Goal: Task Accomplishment & Management: Complete application form

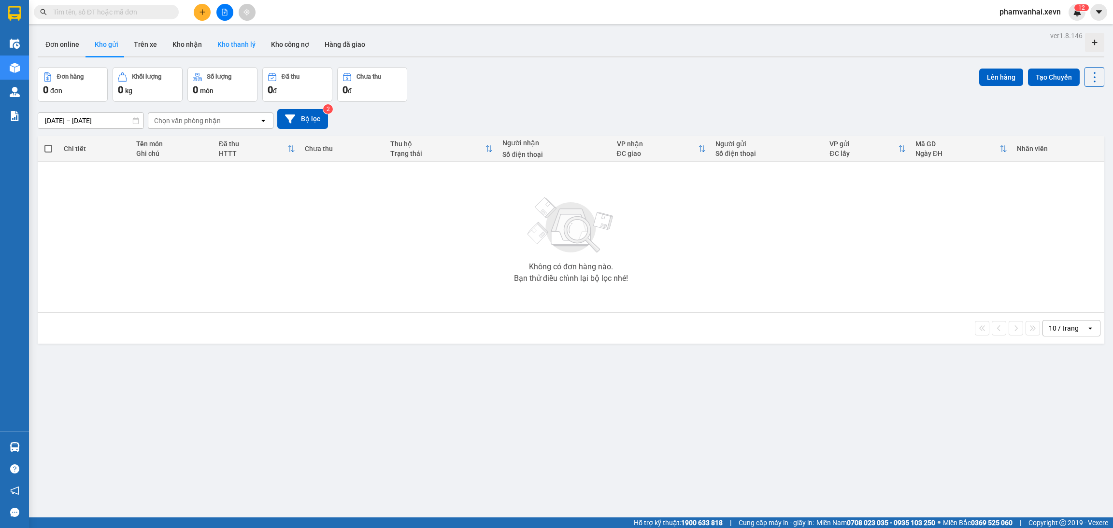
click at [237, 41] on button "Kho thanh lý" at bounding box center [237, 44] width 54 height 23
type input "06/10/2025 – 13/10/2025"
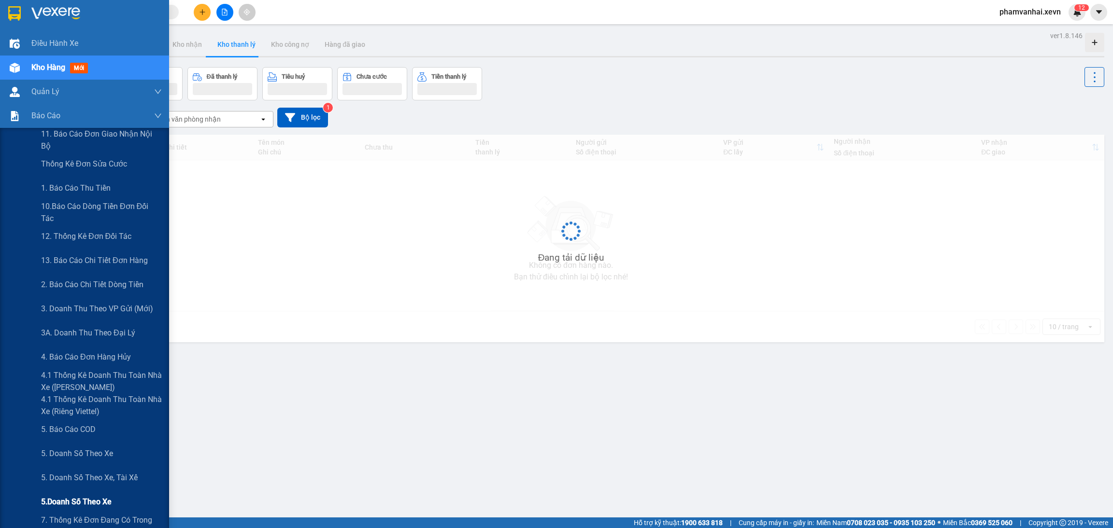
click at [105, 505] on span "5.Doanh số theo xe" at bounding box center [76, 502] width 71 height 12
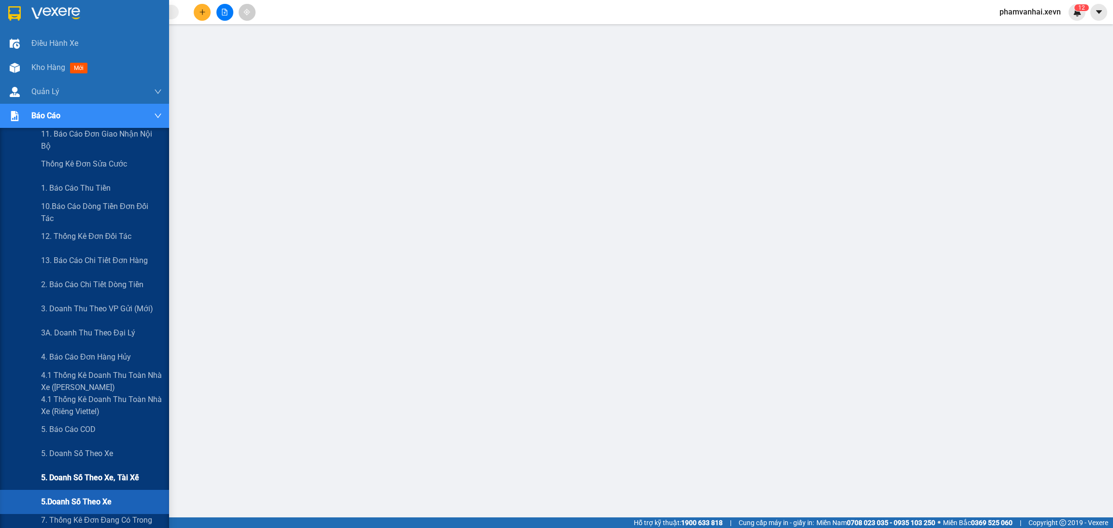
click at [111, 479] on span "5. Doanh số theo xe, tài xế" at bounding box center [90, 478] width 98 height 12
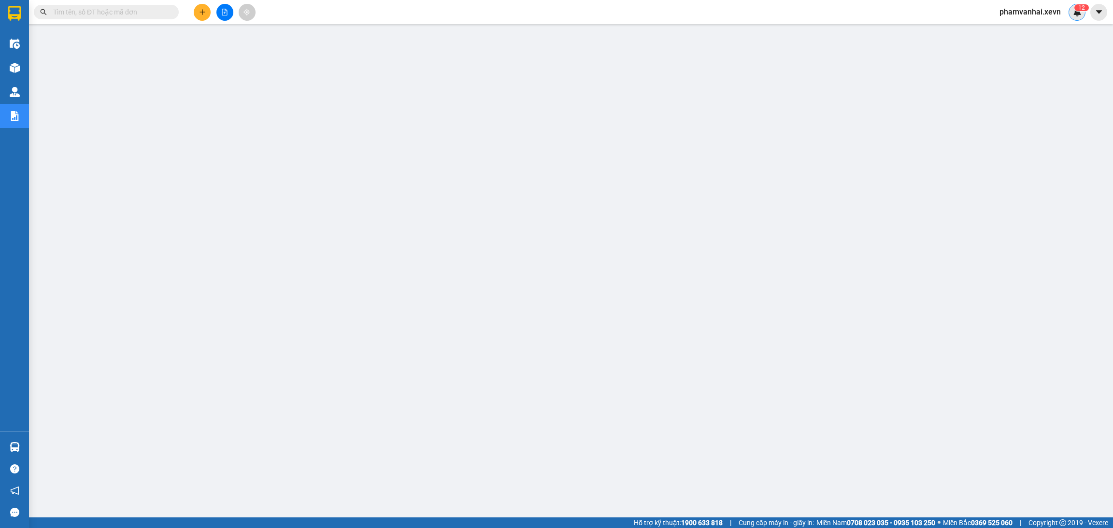
click at [1037, 12] on span "phamvanhai.xevn" at bounding box center [1030, 12] width 77 height 12
click at [1045, 14] on span "phamvanhai.xevn" at bounding box center [1030, 12] width 77 height 12
click at [1084, 10] on sup "1 2" at bounding box center [1081, 7] width 14 height 7
click at [1075, 18] on body "Kết quả tìm kiếm ( 0 ) Bộ lọc No Data phamvanhai.xevn 1 2 Điều hành xe Kho hàng…" at bounding box center [556, 264] width 1113 height 528
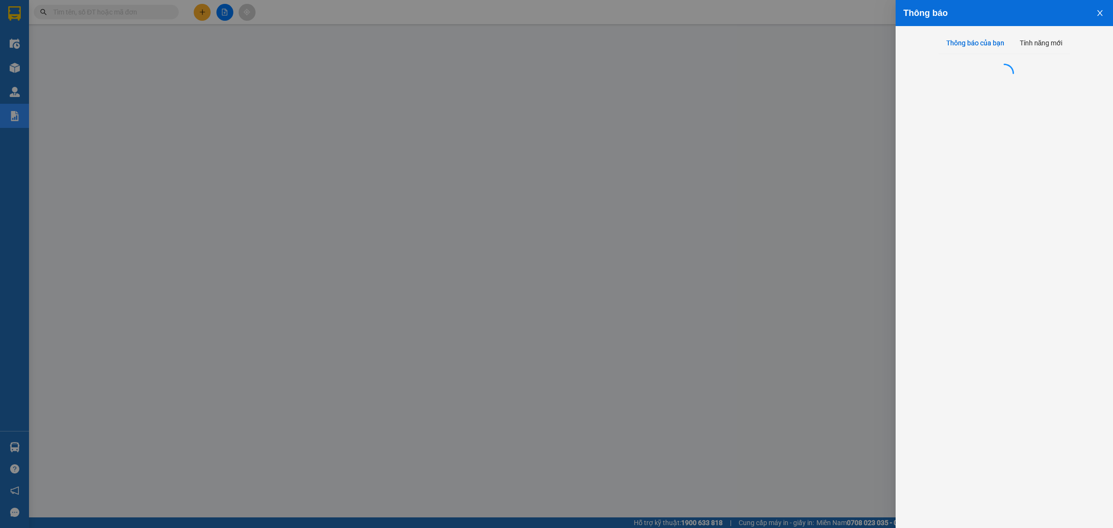
click at [1075, 18] on div at bounding box center [556, 264] width 1113 height 528
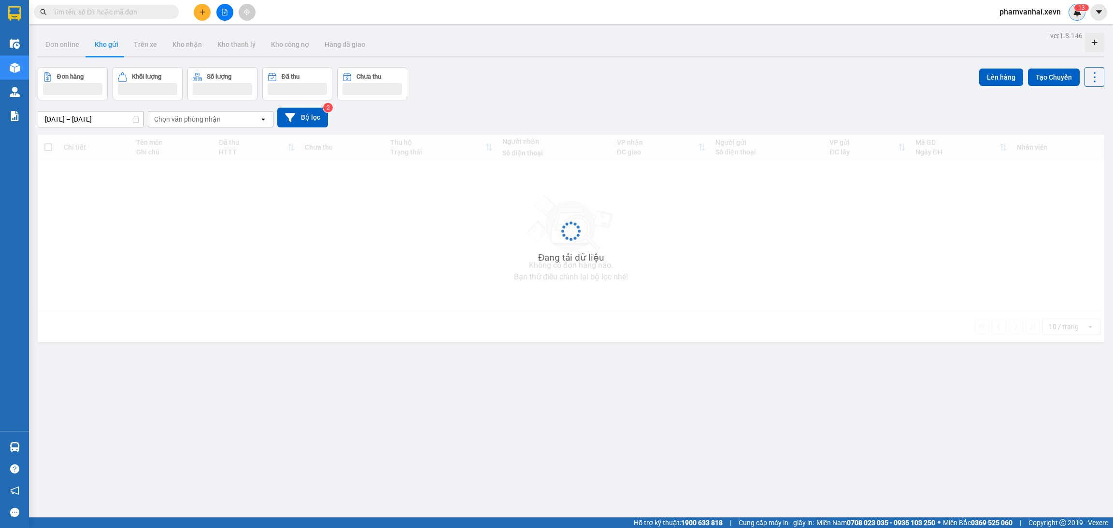
click at [1070, 13] on div "1 3" at bounding box center [1076, 12] width 17 height 17
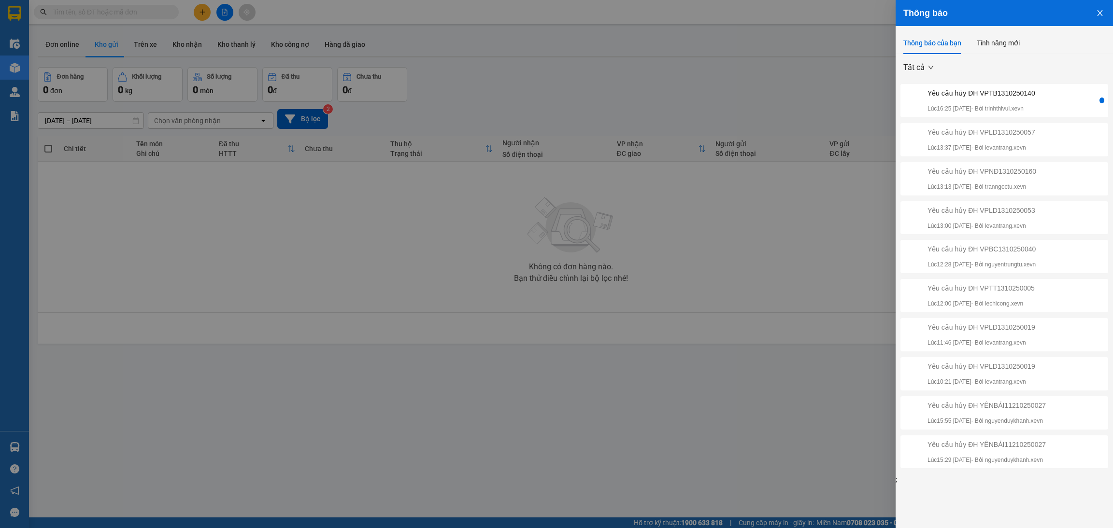
click at [1007, 97] on div "Yêu cầu hủy ĐH VPTB1310250140" at bounding box center [981, 93] width 108 height 11
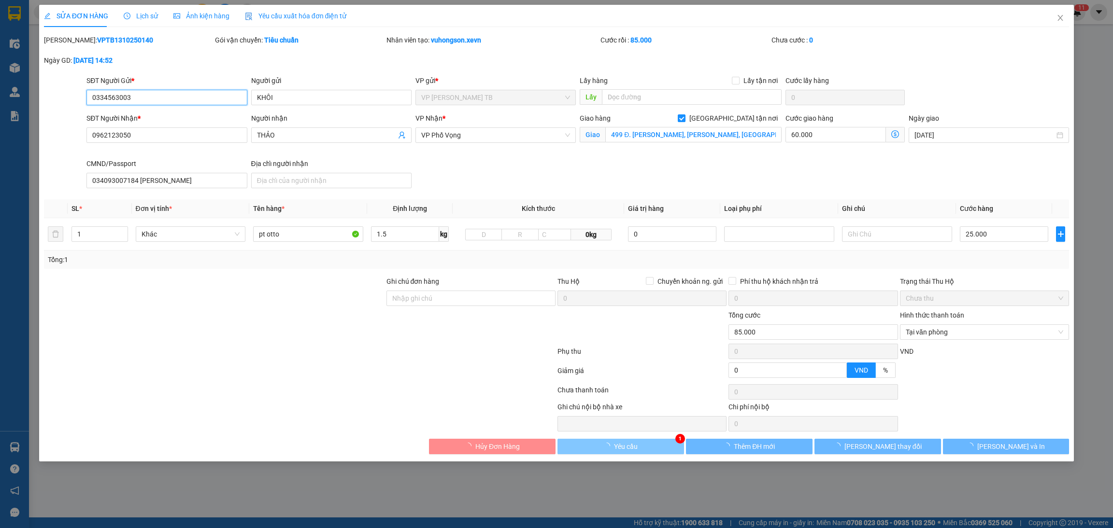
type input "0334563003"
type input "KHÔI"
type input "0962123050"
type input "THẢO"
checkbox input "true"
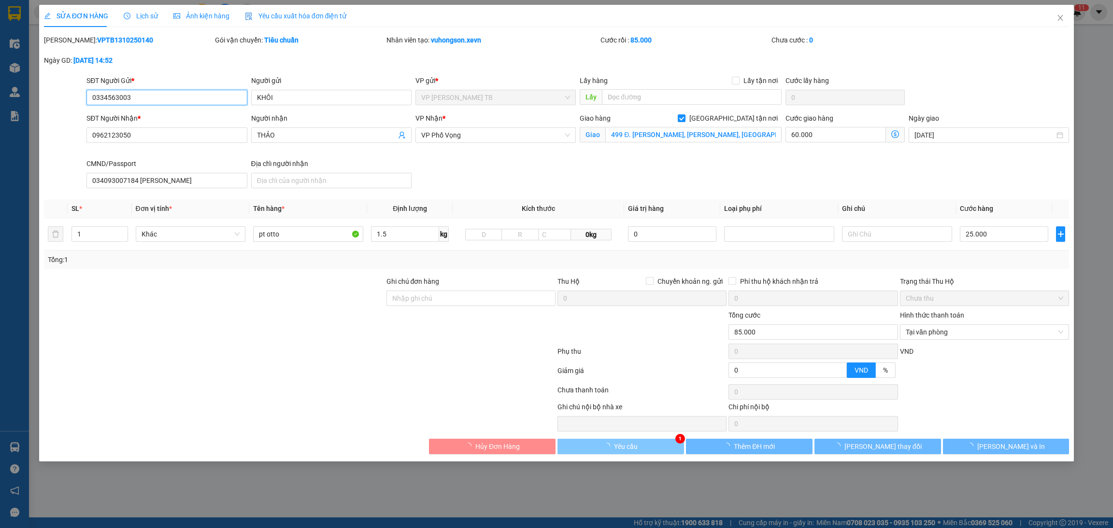
type input "499 Đ. [PERSON_NAME], [PERSON_NAME], [GEOGRAPHIC_DATA], [GEOGRAPHIC_DATA], [GEO…"
type input "034093007184 [PERSON_NAME]"
type input "0"
type input "85.000"
click at [648, 447] on button "Yêu cầu" at bounding box center [620, 446] width 127 height 15
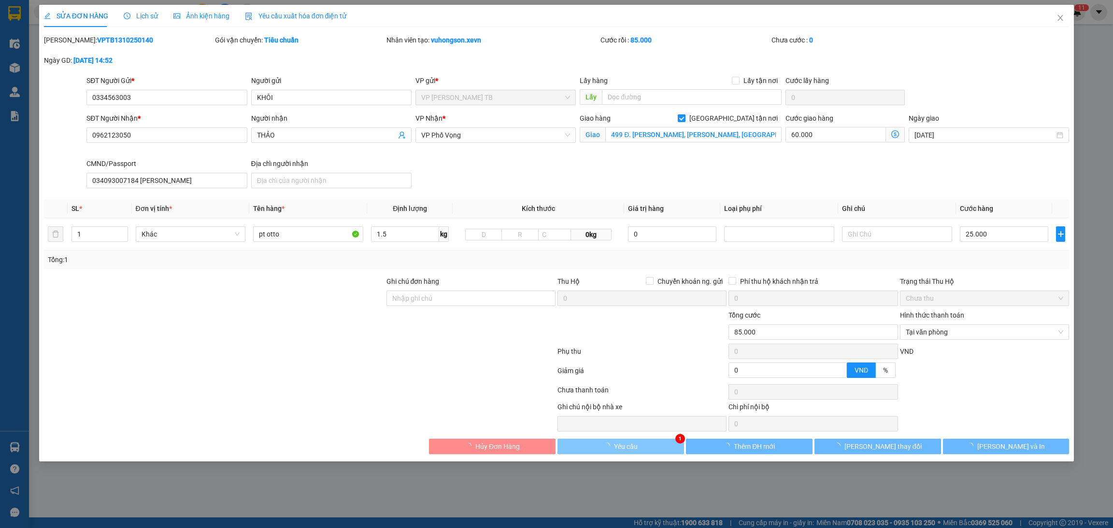
click at [648, 447] on button "Yêu cầu" at bounding box center [620, 446] width 127 height 15
click at [616, 447] on span "Yêu cầu" at bounding box center [626, 446] width 24 height 11
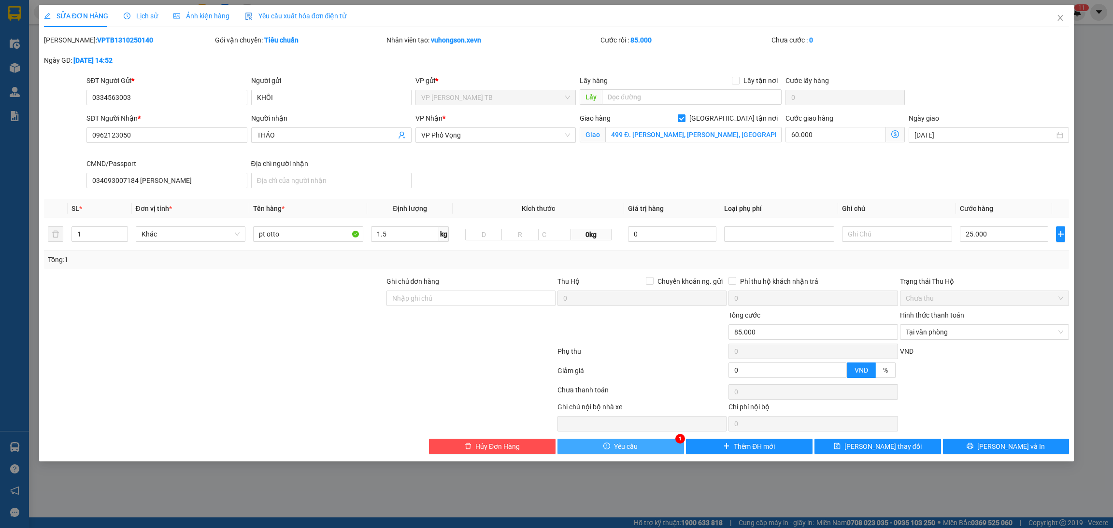
click at [650, 450] on button "Yêu cầu" at bounding box center [620, 446] width 127 height 15
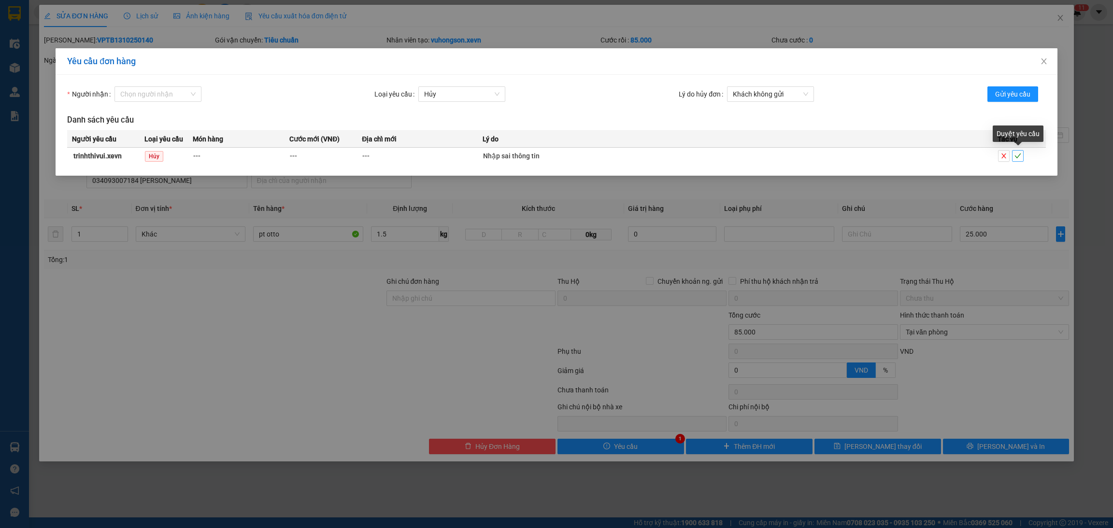
click at [1015, 158] on icon "check" at bounding box center [1017, 156] width 7 height 7
